Goal: Find specific page/section: Find specific page/section

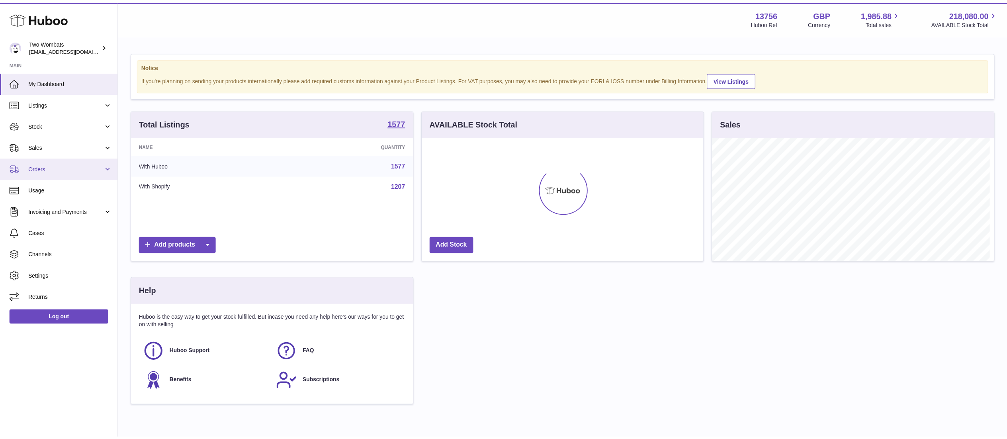
scroll to position [124, 285]
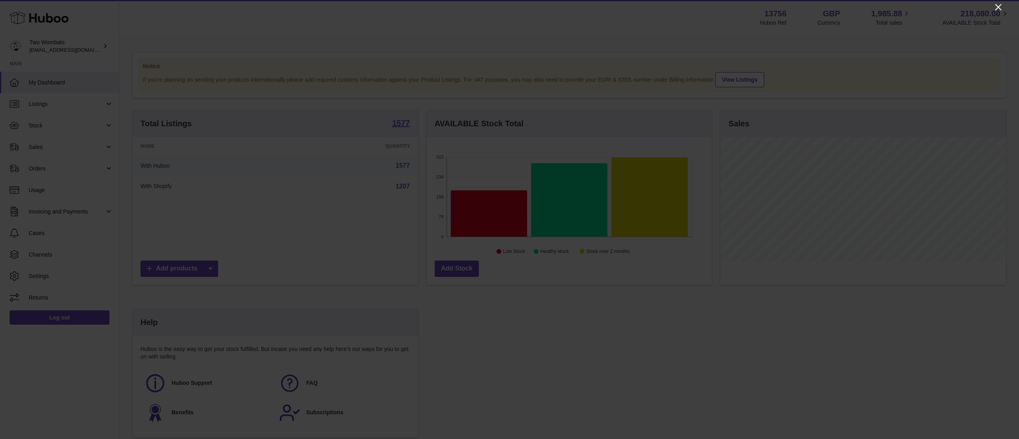
click at [1002, 3] on icon "Close" at bounding box center [999, 7] width 10 height 10
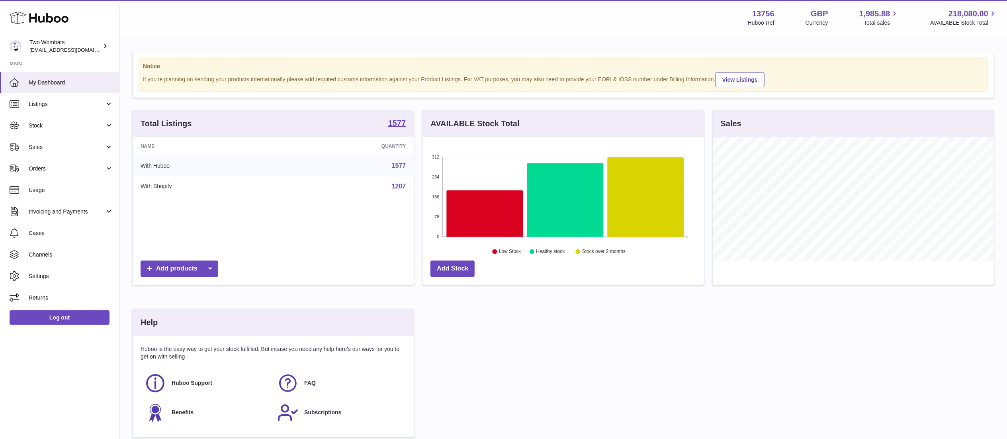
scroll to position [397967, 397811]
click at [80, 138] on link "Sales" at bounding box center [59, 146] width 119 height 21
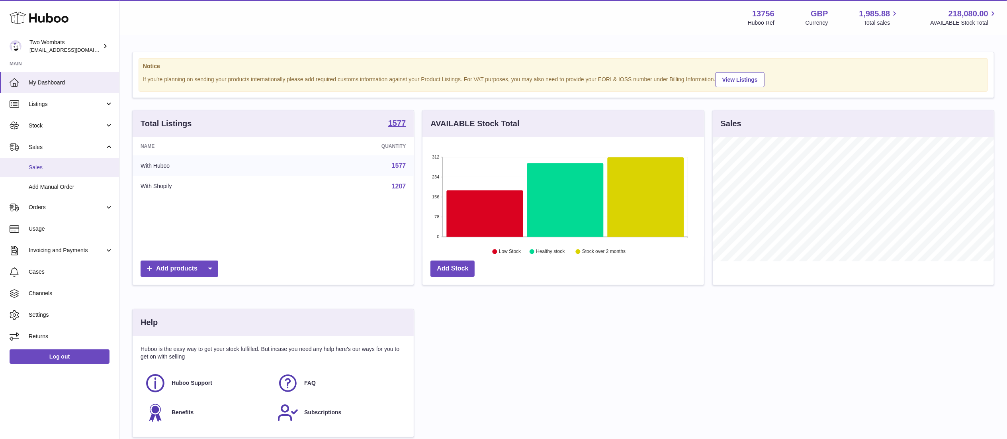
click at [66, 167] on span "Sales" at bounding box center [71, 168] width 84 height 8
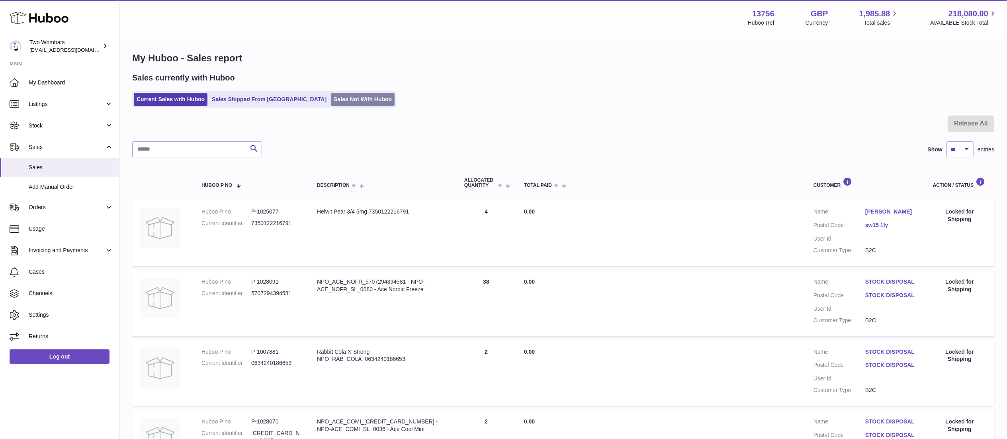
click at [333, 94] on link "Sales Not With Huboo" at bounding box center [363, 99] width 64 height 13
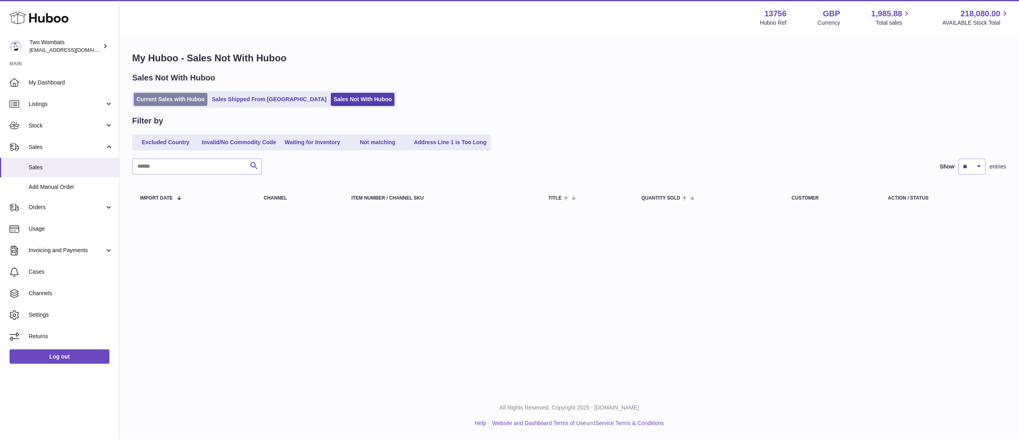
click at [169, 101] on link "Current Sales with Huboo" at bounding box center [171, 99] width 74 height 13
